Goal: Find specific page/section: Find specific page/section

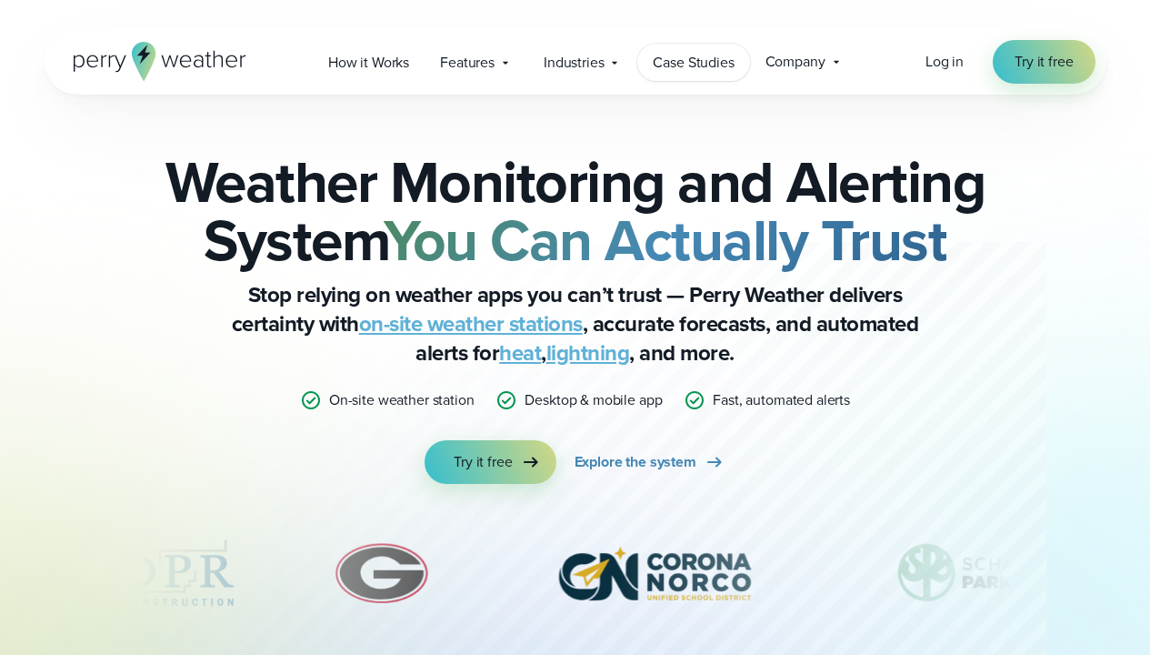
click at [695, 62] on span "Case Studies" at bounding box center [693, 63] width 81 height 22
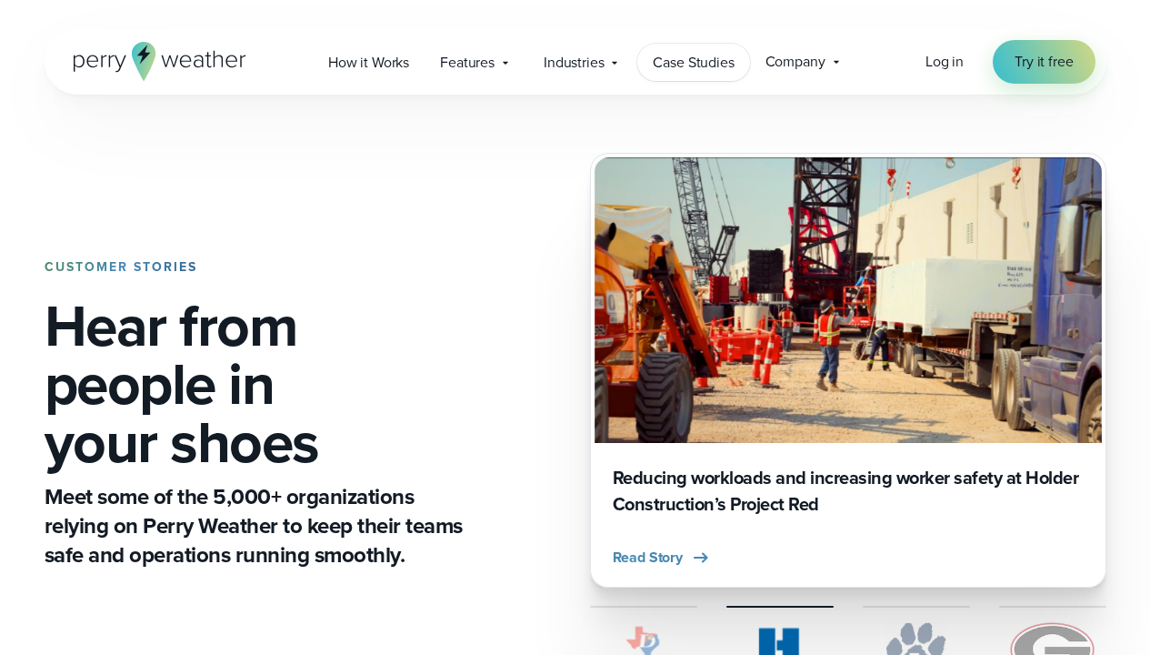
click at [695, 62] on span "Case Studies" at bounding box center [693, 63] width 81 height 22
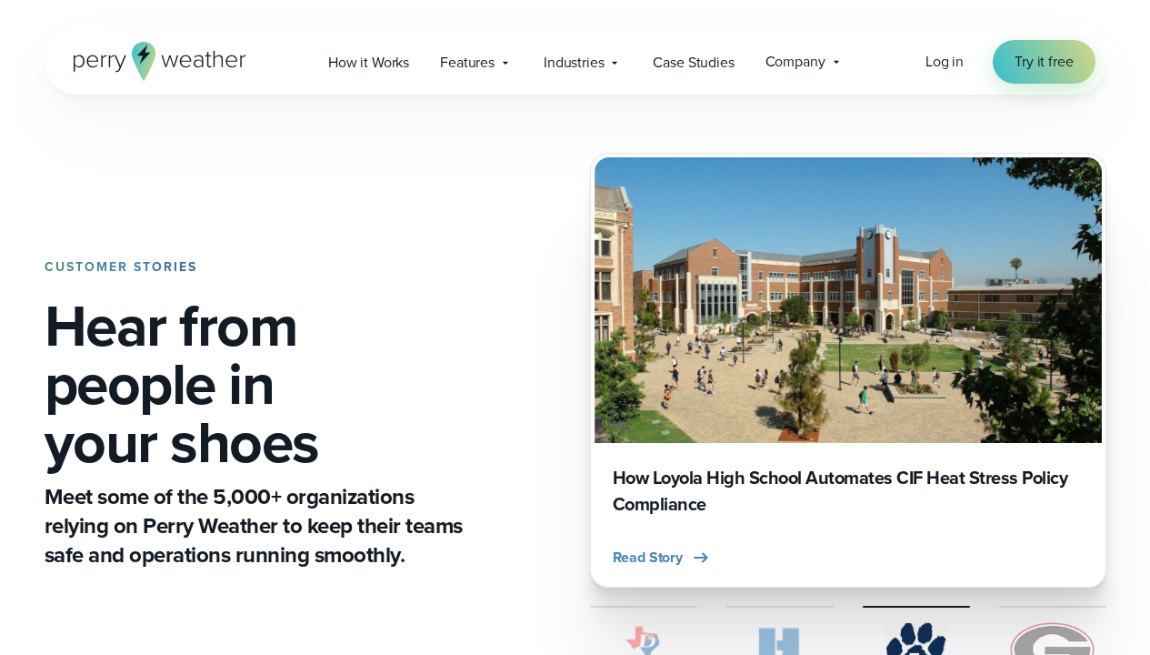
scroll to position [102, 0]
